Goal: Subscribe to service/newsletter

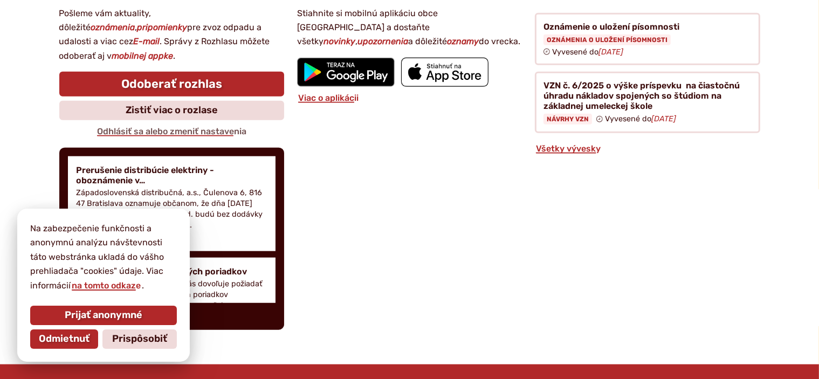
scroll to position [1185, 0]
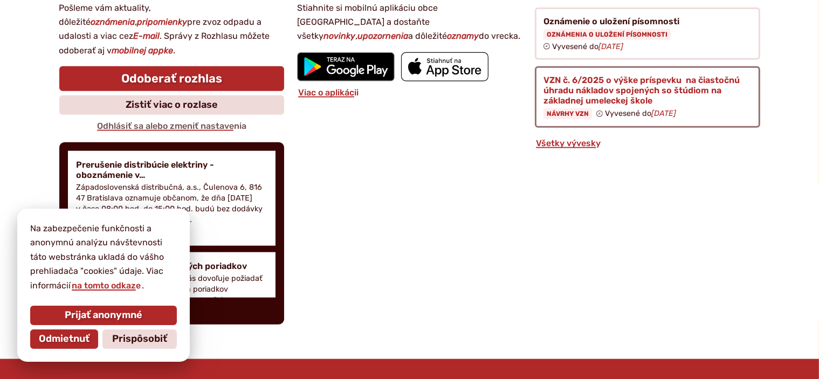
click at [584, 88] on figure at bounding box center [647, 96] width 225 height 61
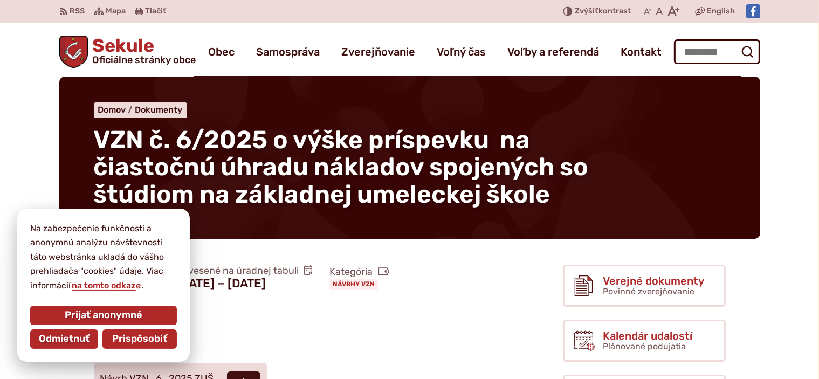
click at [136, 345] on button "Prispôsobiť" at bounding box center [139, 338] width 74 height 19
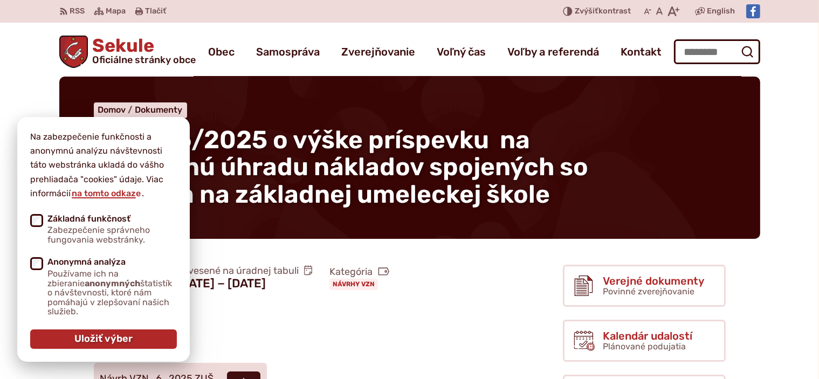
click at [123, 49] on span "Sekule Oficiálne stránky obce" at bounding box center [142, 51] width 108 height 28
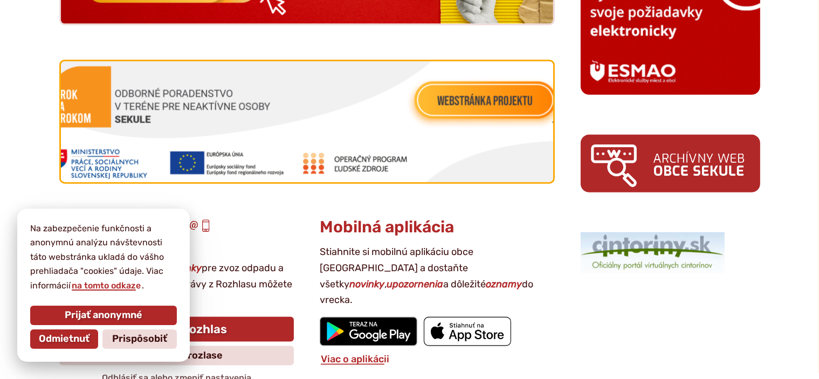
scroll to position [1347, 0]
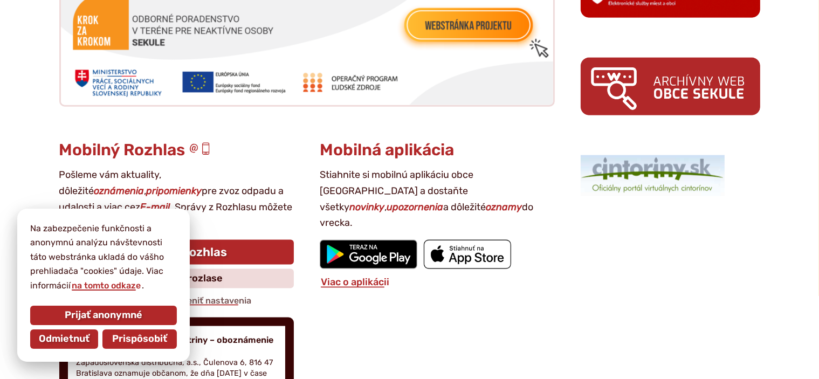
click at [134, 340] on span "Prispôsobiť" at bounding box center [139, 339] width 55 height 12
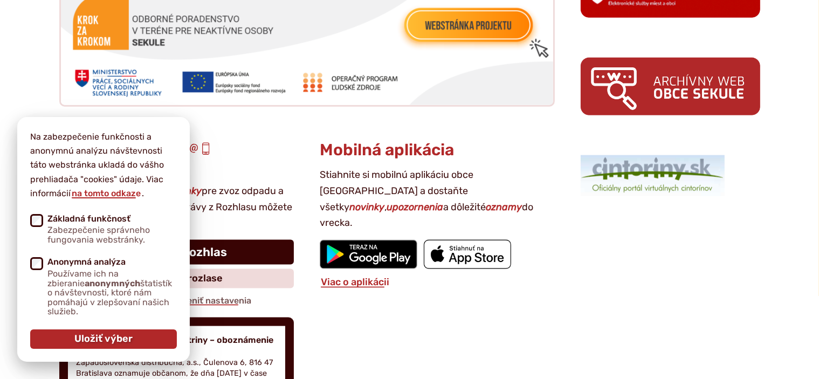
click at [256, 253] on link "Odoberať rozhlas" at bounding box center [176, 252] width 235 height 25
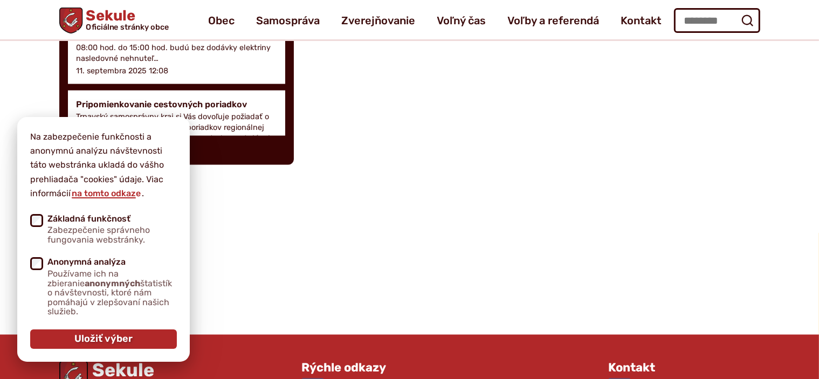
scroll to position [1682, 0]
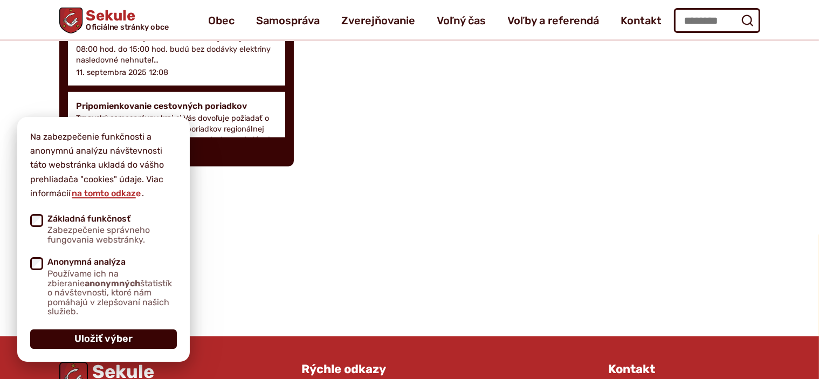
click at [117, 338] on span "Uložiť výber" at bounding box center [103, 339] width 58 height 12
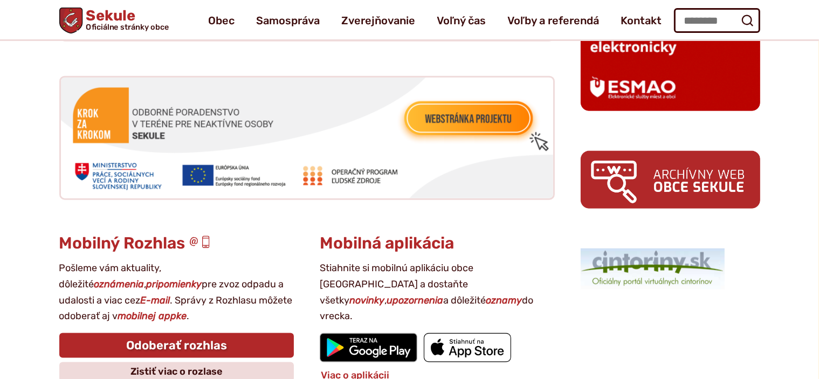
scroll to position [1251, 0]
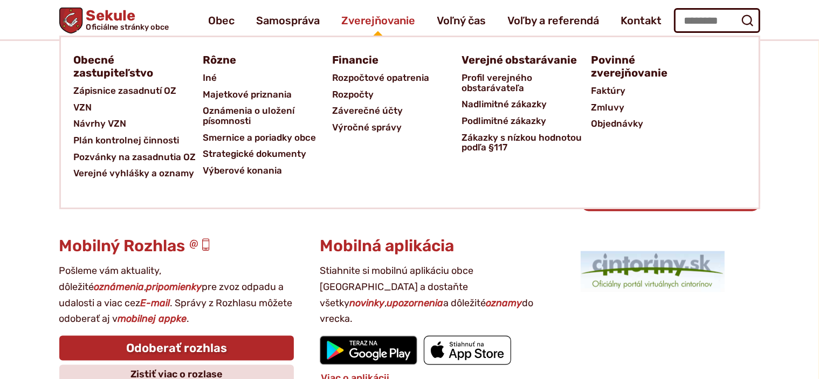
click at [364, 25] on span "Zverejňovanie" at bounding box center [378, 20] width 74 height 30
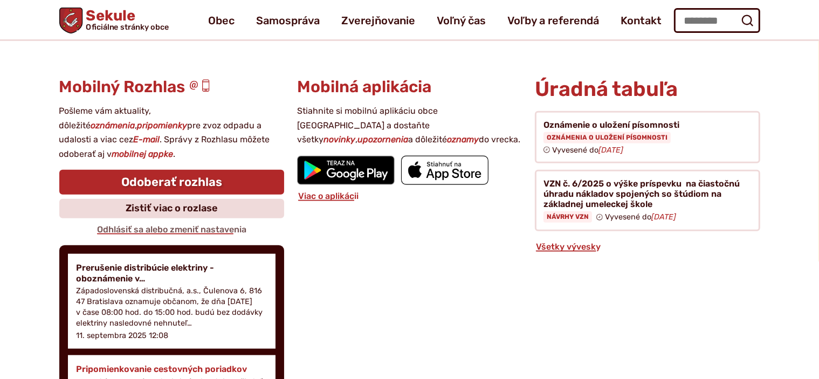
scroll to position [1242, 0]
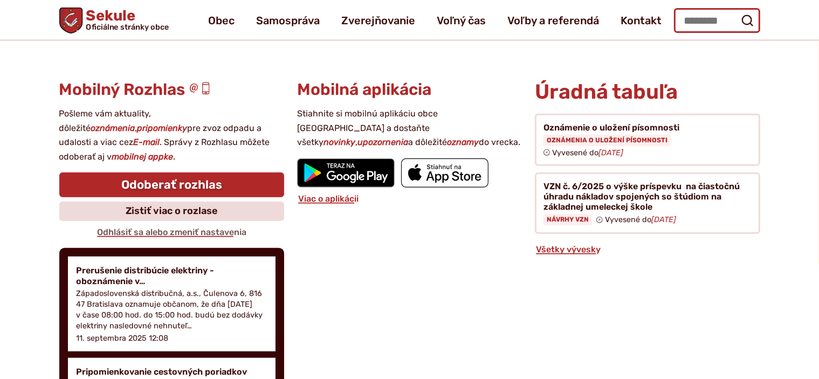
click at [723, 22] on input "Hľadať:" at bounding box center [717, 20] width 86 height 25
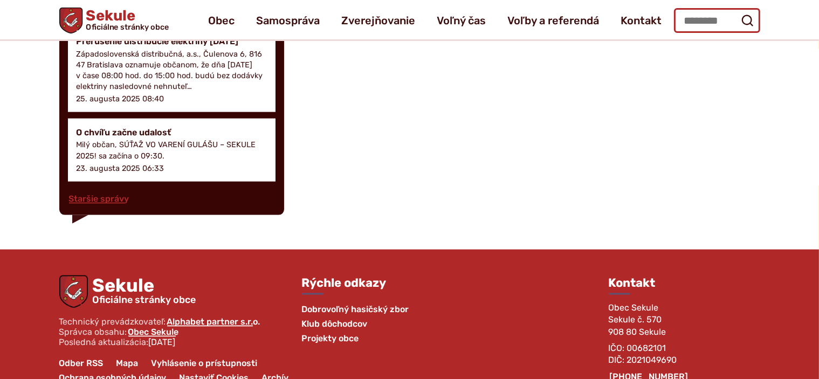
scroll to position [1296, 0]
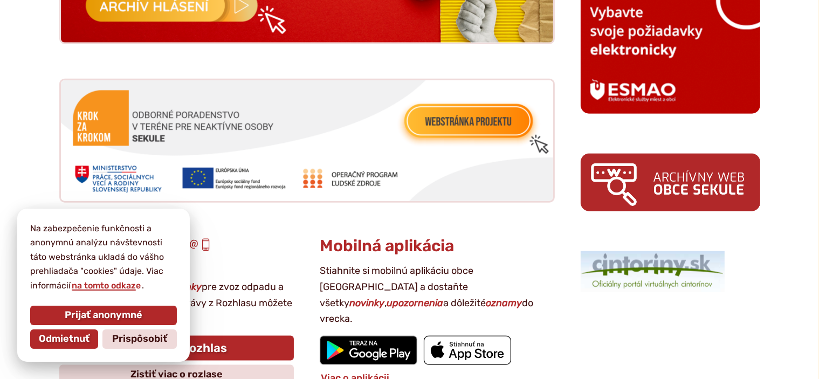
scroll to position [1251, 0]
click at [663, 186] on img at bounding box center [669, 183] width 179 height 58
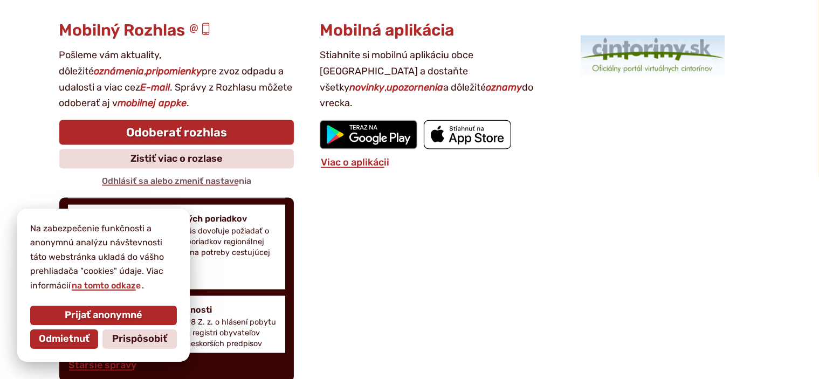
scroll to position [108, 0]
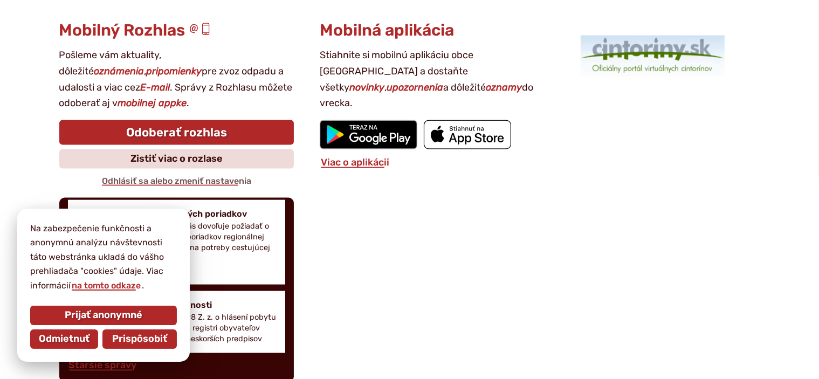
click at [121, 336] on span "Prispôsobiť" at bounding box center [139, 339] width 55 height 12
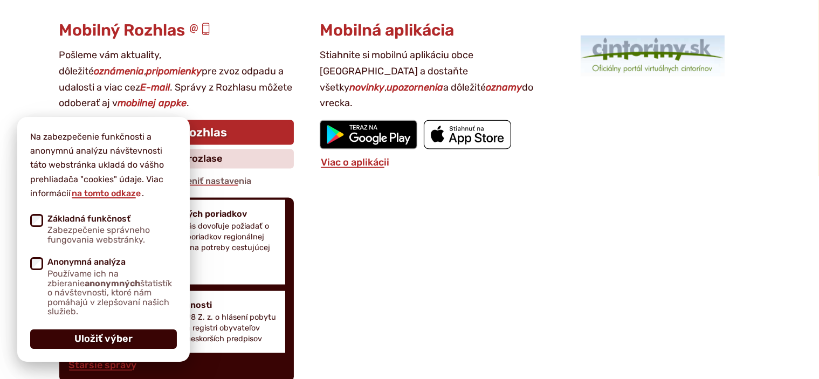
click at [129, 340] on span "Uložiť výber" at bounding box center [103, 339] width 58 height 12
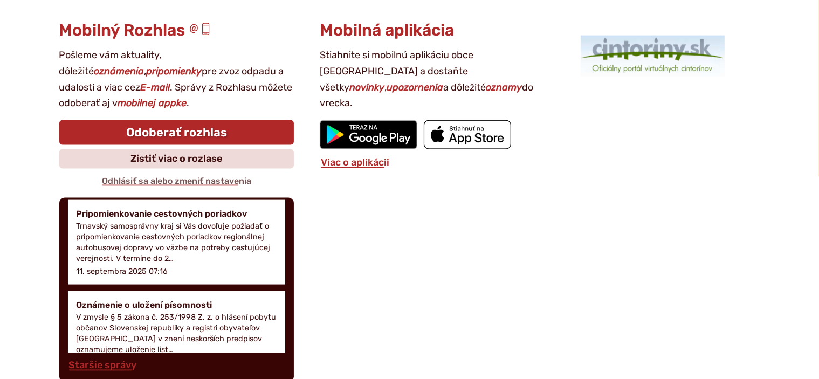
click at [121, 88] on p "Pošleme vám aktuality, dôležité oznámenia , pripomienky pre zvoz odpadu a udalo…" at bounding box center [176, 79] width 235 height 64
click at [177, 87] on p "Pošleme vám aktuality, dôležité oznámenia , pripomienky pre zvoz odpadu a udalo…" at bounding box center [176, 79] width 235 height 64
